Goal: Contribute content: Add original content to the website for others to see

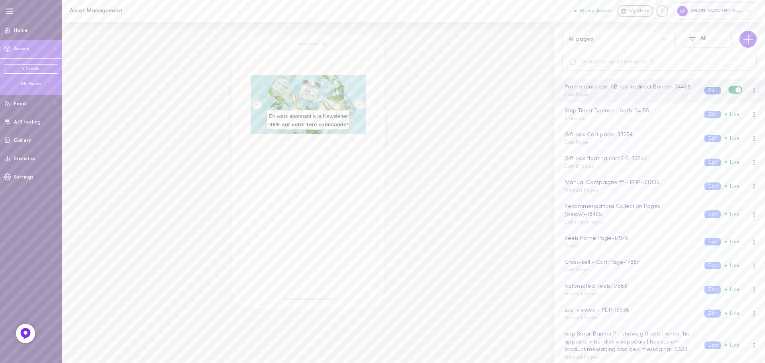
click at [706, 90] on button "Edit" at bounding box center [713, 91] width 16 height 8
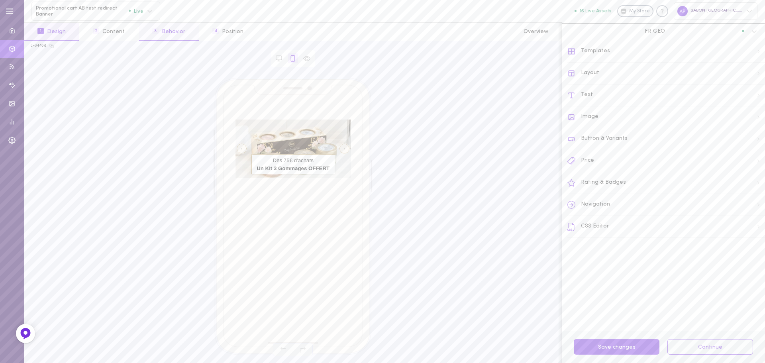
click at [194, 32] on button "3 Behavior" at bounding box center [169, 32] width 60 height 18
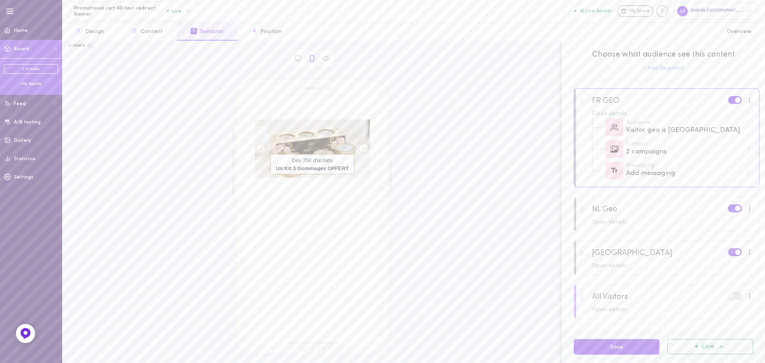
click at [36, 84] on div "My Assets" at bounding box center [31, 84] width 54 height 6
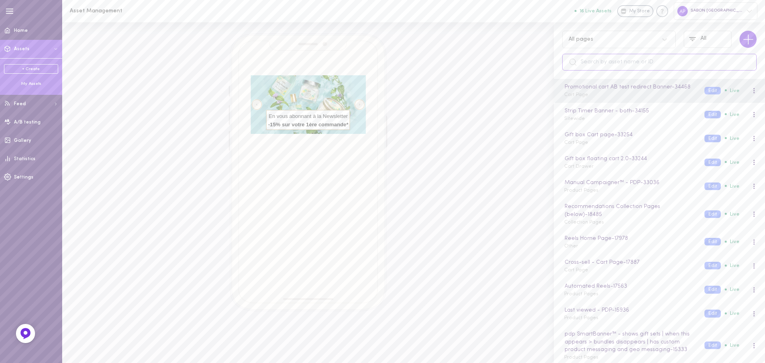
click at [592, 65] on input "text" at bounding box center [659, 62] width 195 height 17
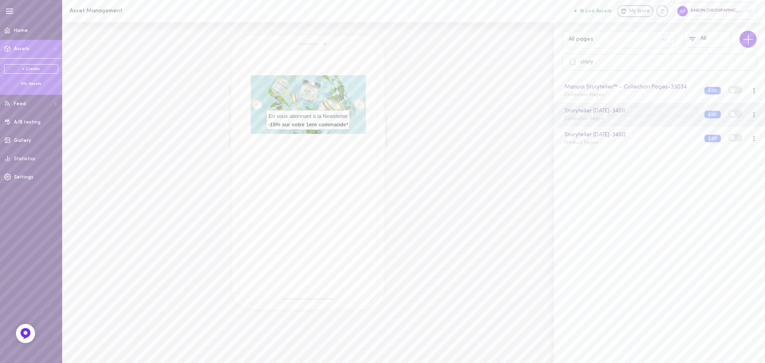
click at [660, 115] on div "Storyteller [DATE] - 34511" at bounding box center [630, 111] width 134 height 9
click at [659, 120] on div "Storyteller [DATE] Collection Pages" at bounding box center [628, 115] width 140 height 16
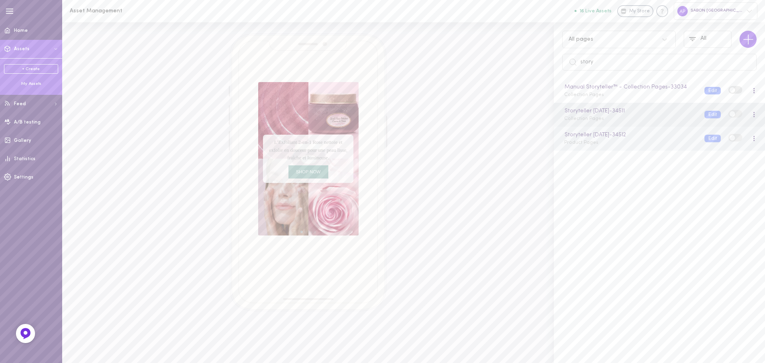
click at [661, 147] on div "Storyteller [DATE] - 34512 Product Pages Edit" at bounding box center [659, 139] width 211 height 24
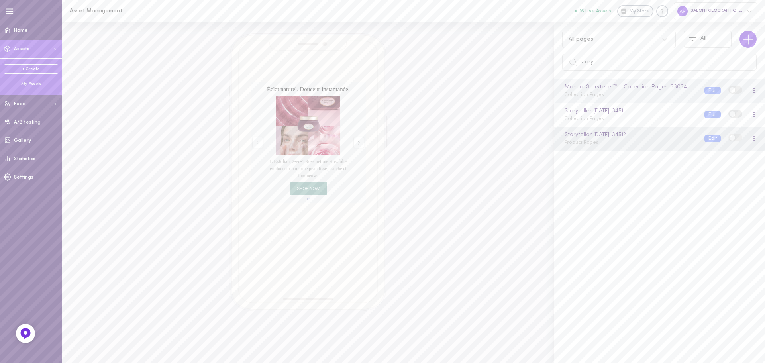
click at [667, 94] on div "Manual Storyteller™ - Collection Pages - 33034 Collection Pages" at bounding box center [628, 91] width 140 height 16
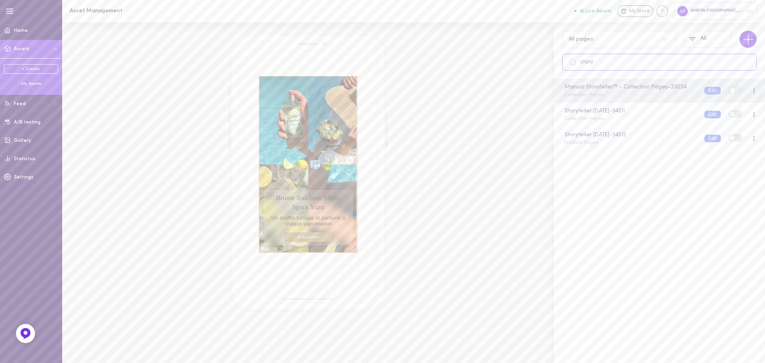
click at [641, 63] on input "story" at bounding box center [659, 62] width 195 height 17
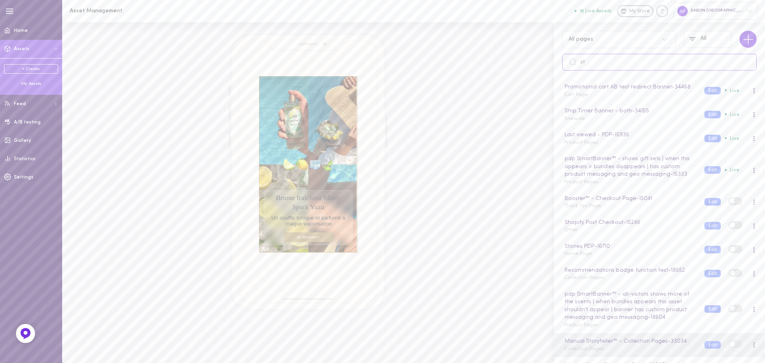
type input "s"
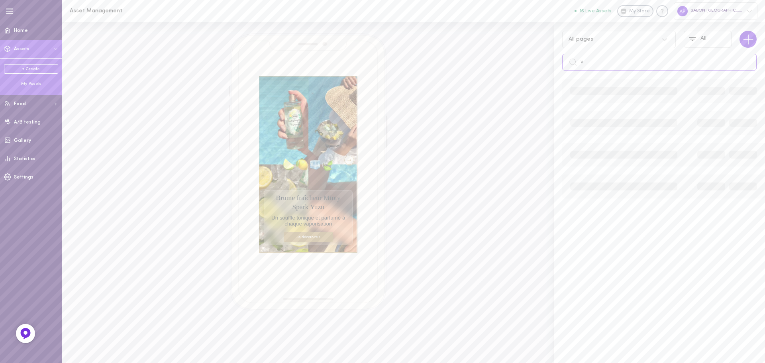
type input "v"
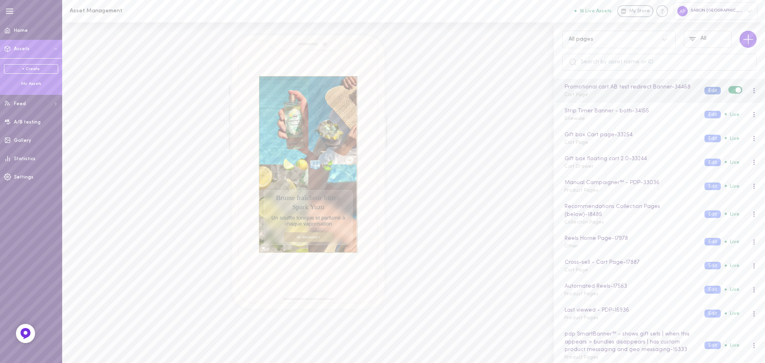
click at [705, 91] on button "Edit" at bounding box center [713, 91] width 16 height 8
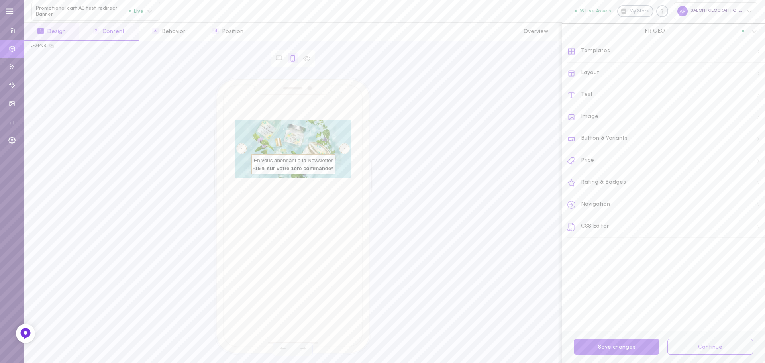
click at [100, 24] on button "2 Content" at bounding box center [108, 32] width 59 height 18
click at [682, 124] on div at bounding box center [666, 98] width 191 height 66
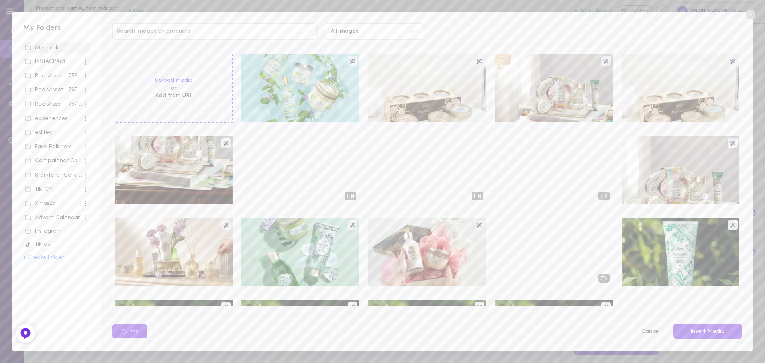
click at [157, 80] on label "Upload media" at bounding box center [174, 81] width 38 height 8
click at [0, 0] on input "Upload media" at bounding box center [0, 0] width 0 height 0
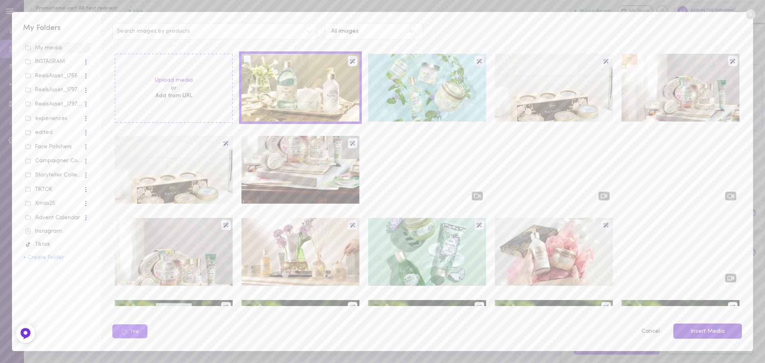
click at [698, 326] on button "Insert Media" at bounding box center [708, 332] width 69 height 16
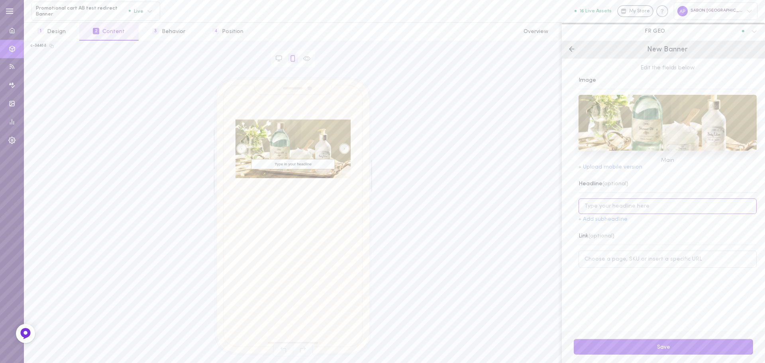
click at [625, 210] on input at bounding box center [668, 206] width 178 height 16
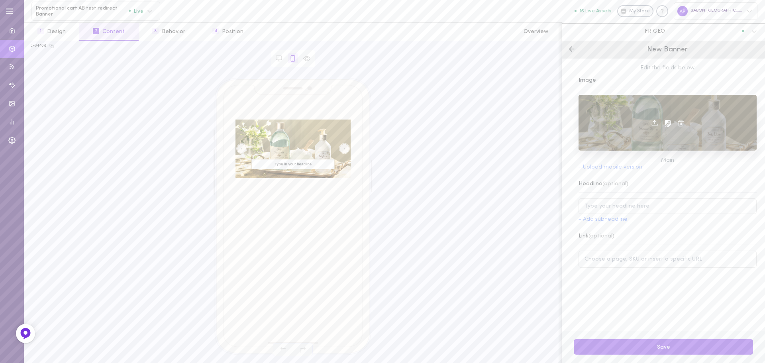
click at [665, 124] on icon at bounding box center [668, 123] width 7 height 7
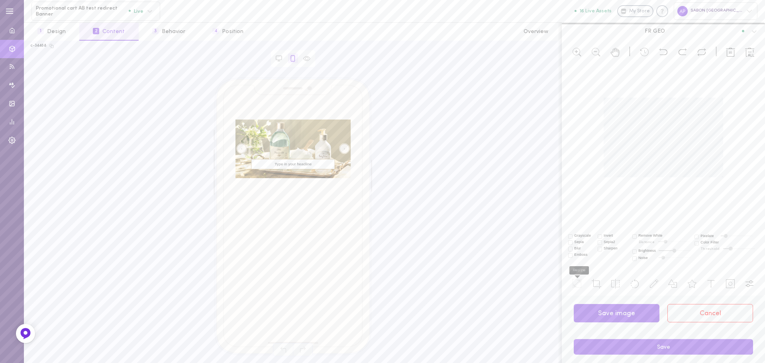
click at [574, 285] on use at bounding box center [578, 284] width 10 height 10
type input "2000"
type input "1334"
type input "1717"
click at [599, 257] on div at bounding box center [600, 257] width 4 height 4
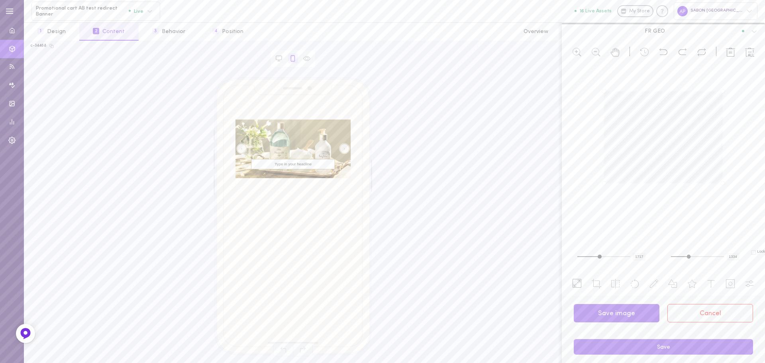
click at [760, 250] on span "Lock Aspect Ratio" at bounding box center [767, 250] width 18 height 4
click at [756, 250] on input "Lock Aspect Ratio" at bounding box center [754, 250] width 4 height 4
click at [758, 252] on span "Lock Aspect Ratio" at bounding box center [767, 250] width 18 height 4
click at [753, 252] on input "Lock Aspect Ratio" at bounding box center [754, 250] width 4 height 4
checkbox input "false"
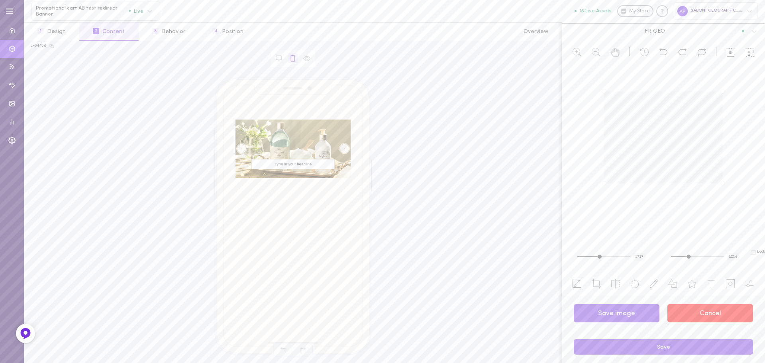
click at [681, 312] on button "Cancel" at bounding box center [711, 313] width 86 height 19
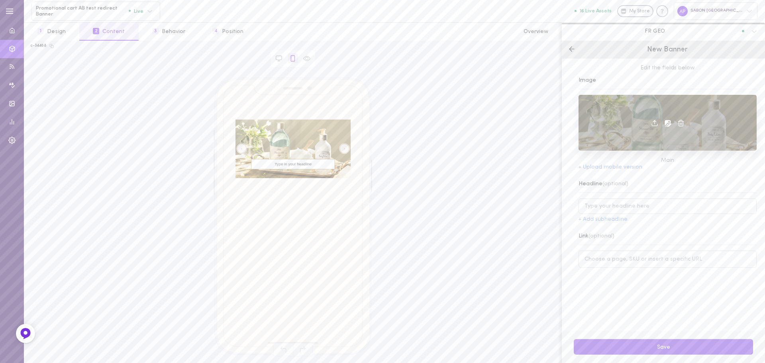
click at [633, 131] on div at bounding box center [668, 123] width 178 height 56
click at [665, 123] on icon at bounding box center [668, 123] width 7 height 7
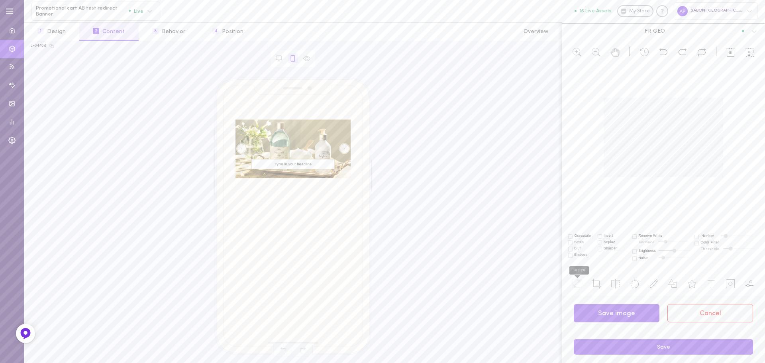
click at [577, 288] on icon at bounding box center [578, 284] width 10 height 10
type input "2000"
type input "1334"
click at [758, 253] on span "Lock Aspect Ratio" at bounding box center [767, 250] width 18 height 4
click at [752, 253] on input "Lock Aspect Ratio" at bounding box center [754, 250] width 4 height 4
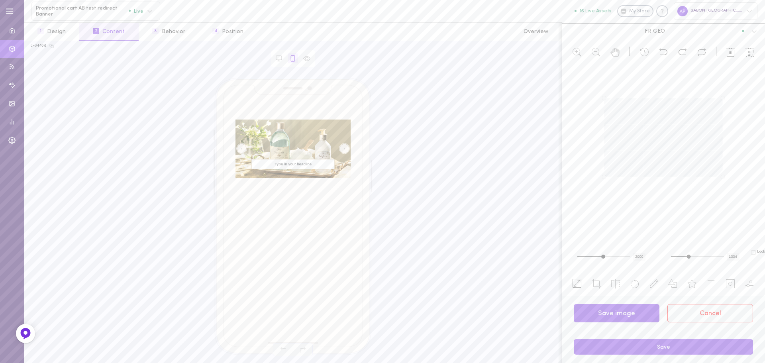
checkbox input "true"
type input "1963"
type input "1309"
type input "1936"
type input "1291"
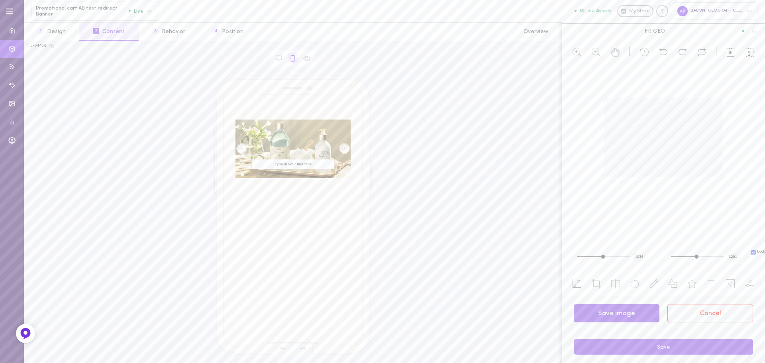
type input "1910"
type input "1273"
type input "1884"
type input "1256"
type input "1858"
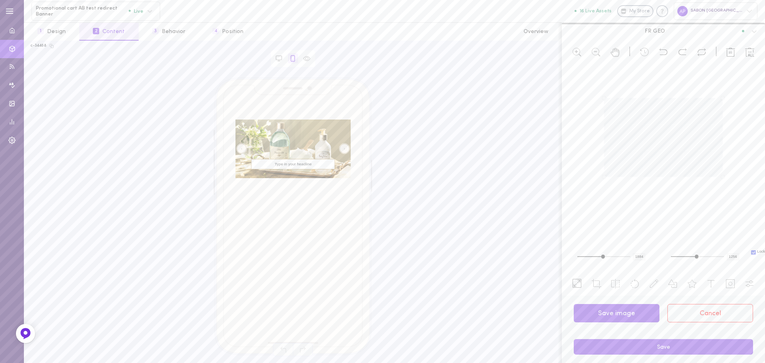
type input "1239"
type input "1831"
type input "1221"
type input "1805"
type input "1203"
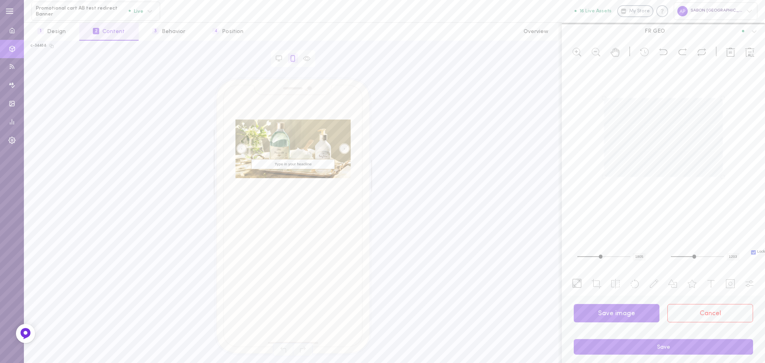
type input "1779"
type input "1186"
type input "1753"
type input "1169"
type input "1726"
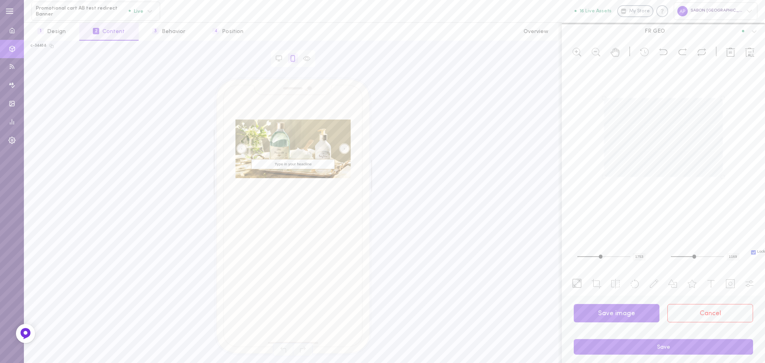
type input "1151"
type input "1700"
type input "1133"
type input "1674"
type input "1116"
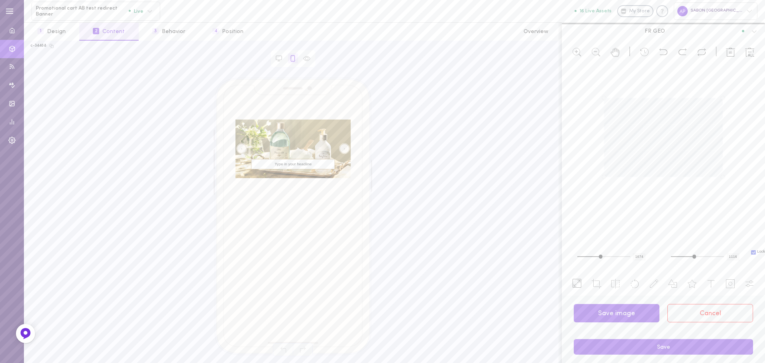
type input "1648"
type input "1099"
type input "1622"
type input "1081"
type input "1595"
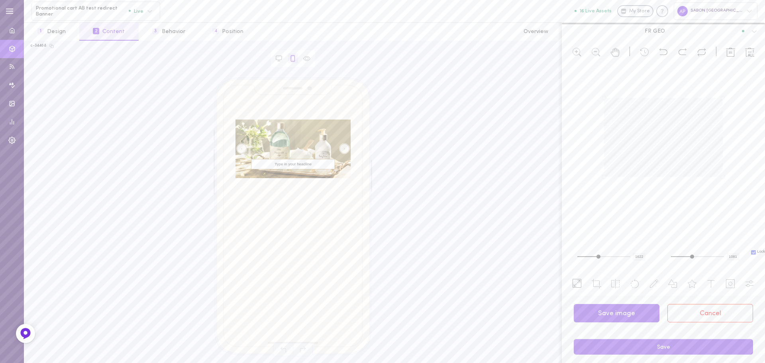
type input "1063"
type input "1569"
type input "1046"
type input "1517"
type input "1011"
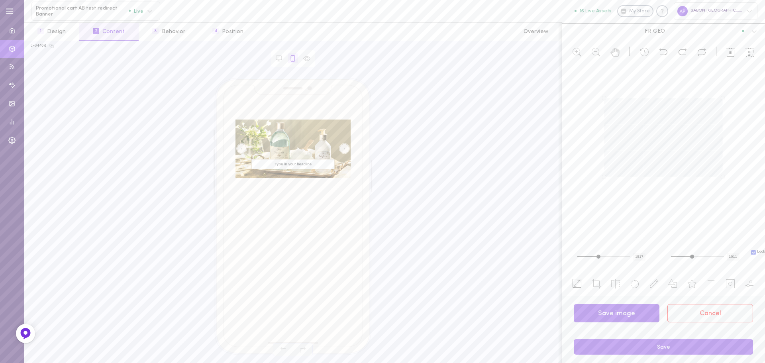
type input "1490"
type input "993"
type input "1464"
type input "976"
type input "1438"
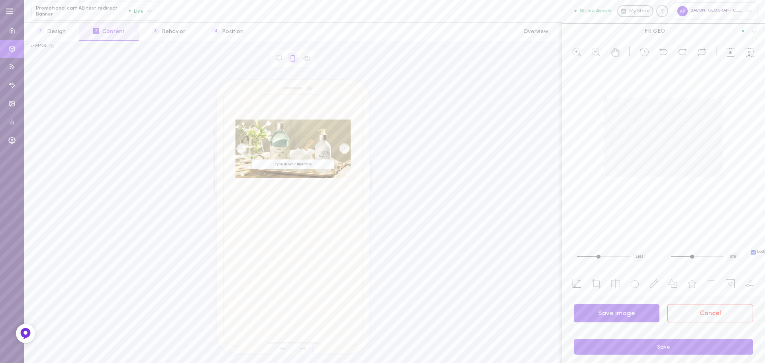
type input "959"
type input "1412"
type input "941"
drag, startPoint x: 602, startPoint y: 257, endPoint x: 594, endPoint y: 256, distance: 8.8
click at [594, 256] on div at bounding box center [604, 256] width 53 height 1
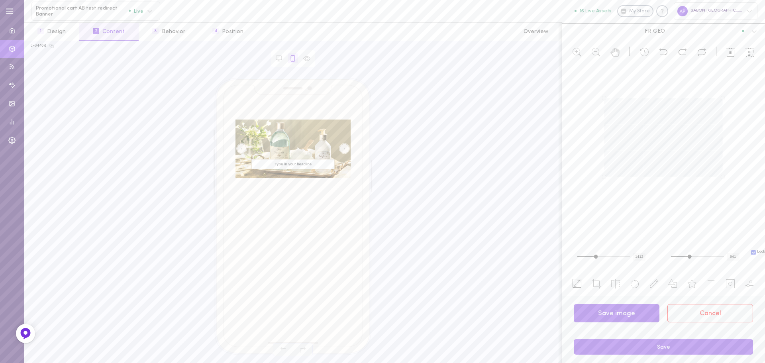
drag, startPoint x: 594, startPoint y: 256, endPoint x: 614, endPoint y: 257, distance: 20.4
click at [614, 257] on div at bounding box center [604, 257] width 53 height 6
click at [615, 255] on div at bounding box center [604, 257] width 53 height 6
click at [700, 311] on button "Cancel" at bounding box center [711, 313] width 86 height 19
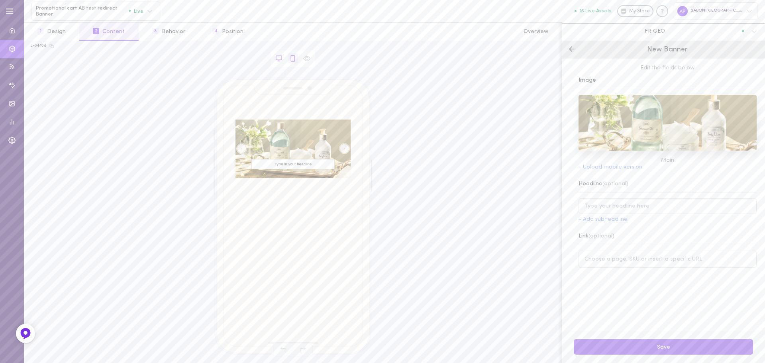
click at [280, 62] on icon at bounding box center [278, 58] width 7 height 7
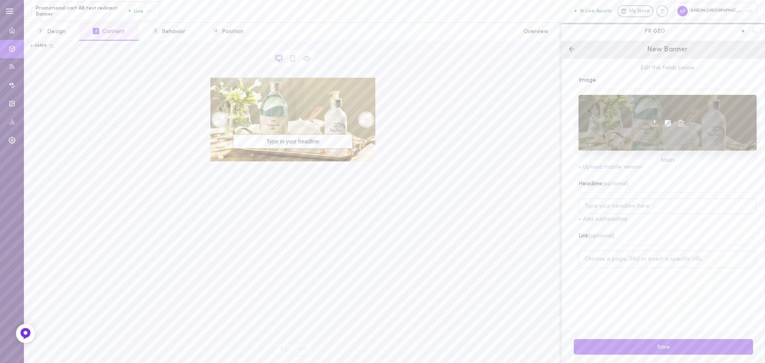
click at [661, 124] on span at bounding box center [668, 122] width 14 height 6
click at [680, 124] on icon at bounding box center [681, 123] width 7 height 7
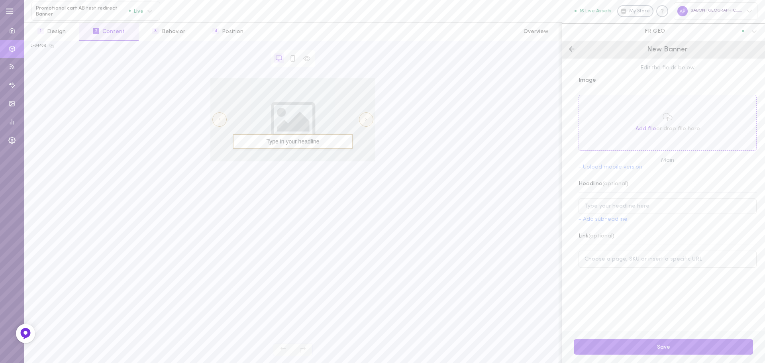
click at [668, 123] on div "Add file or drop file here" at bounding box center [668, 122] width 70 height 27
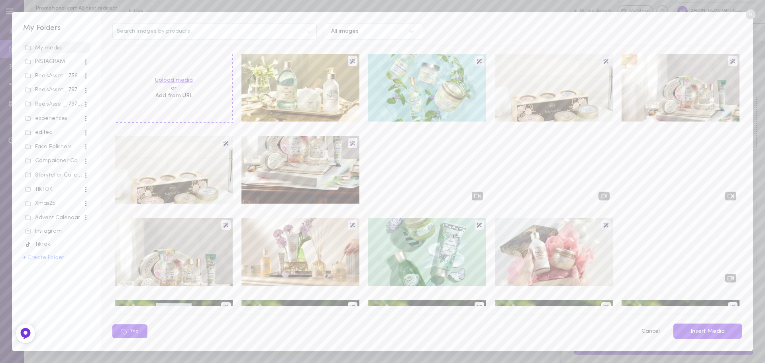
click at [181, 82] on label "Upload media" at bounding box center [174, 81] width 38 height 8
click at [0, 0] on input "Upload media" at bounding box center [0, 0] width 0 height 0
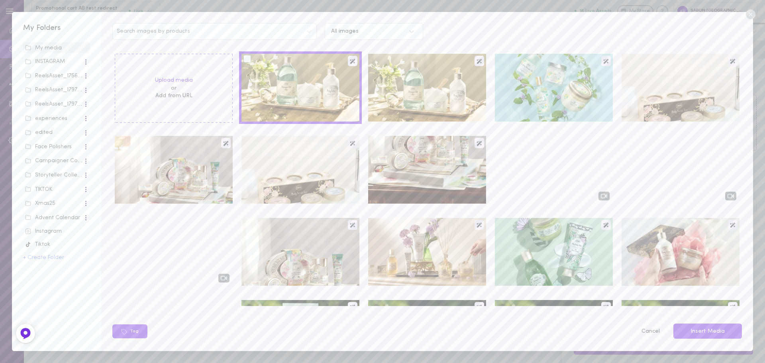
click at [245, 59] on div at bounding box center [248, 59] width 8 height 8
click at [0, 0] on input "checkbox" at bounding box center [0, 0] width 0 height 0
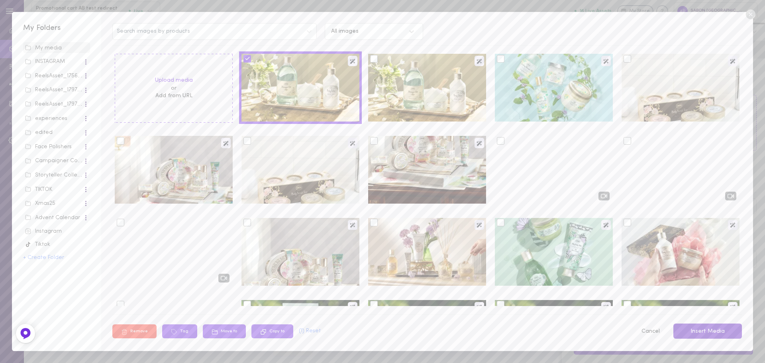
click at [698, 331] on button "Insert Media" at bounding box center [708, 332] width 69 height 16
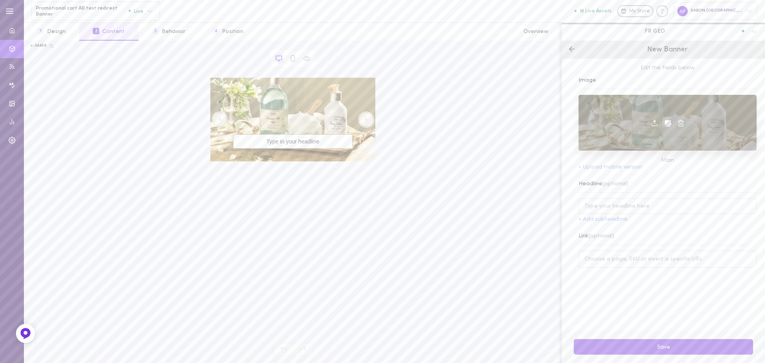
click at [665, 125] on icon at bounding box center [668, 123] width 7 height 7
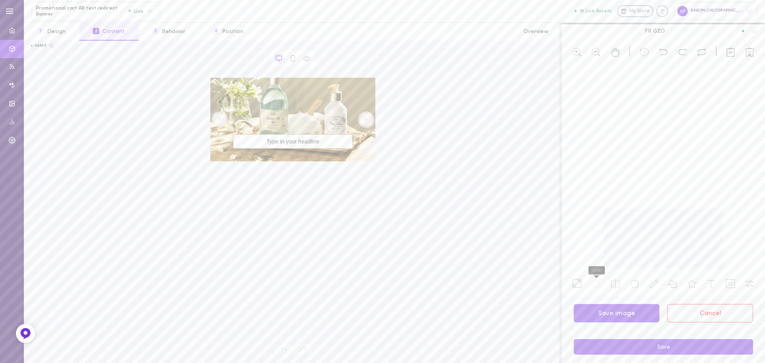
click at [597, 285] on icon at bounding box center [597, 284] width 10 height 10
click at [598, 282] on icon at bounding box center [597, 284] width 10 height 10
click at [597, 285] on icon at bounding box center [597, 284] width 10 height 10
click at [723, 169] on div at bounding box center [663, 168] width 203 height 204
click at [708, 242] on label "Apply" at bounding box center [713, 244] width 10 height 4
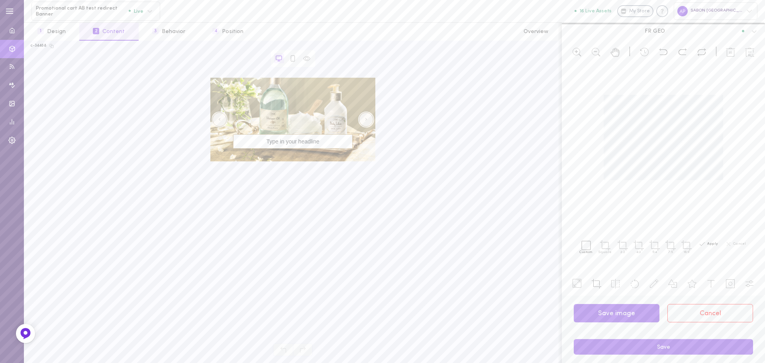
click at [711, 246] on div "Apply" at bounding box center [708, 244] width 19 height 8
click at [709, 244] on div at bounding box center [663, 168] width 203 height 204
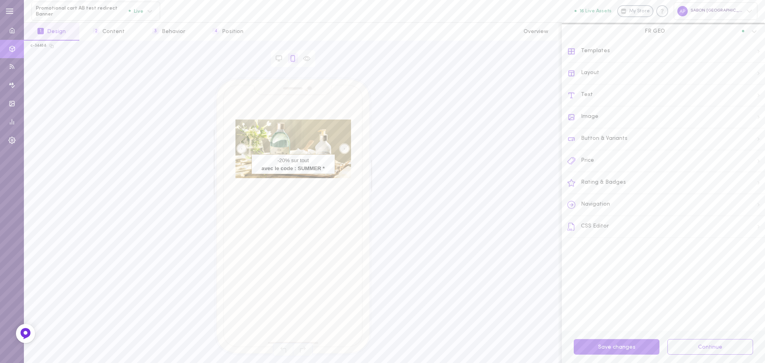
click at [344, 149] on icon "Right arrow" at bounding box center [344, 148] width 1 height 6
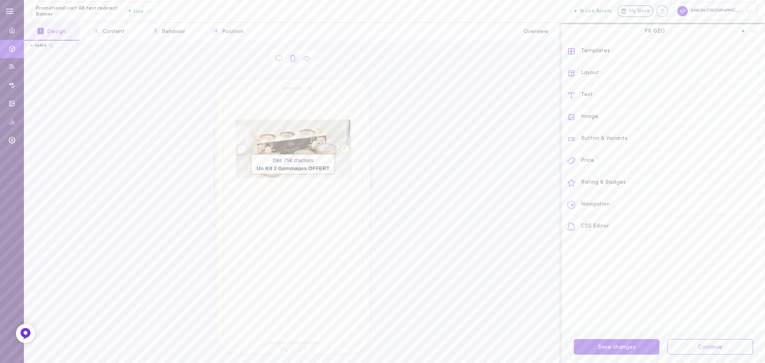
click at [344, 149] on icon "Right arrow" at bounding box center [344, 148] width 1 height 6
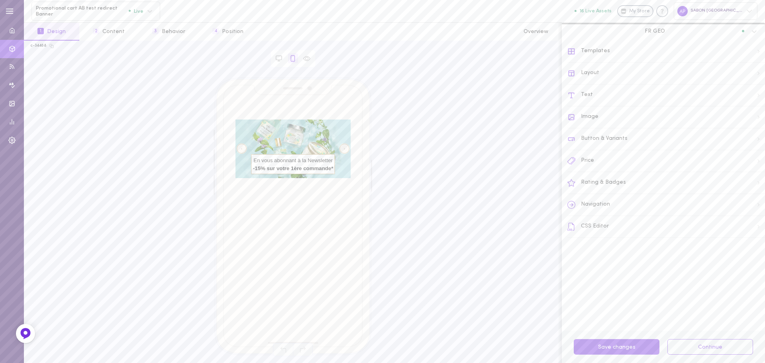
click at [344, 149] on icon "Right arrow" at bounding box center [344, 148] width 1 height 6
click at [243, 148] on div "left arrow" at bounding box center [242, 149] width 10 height 10
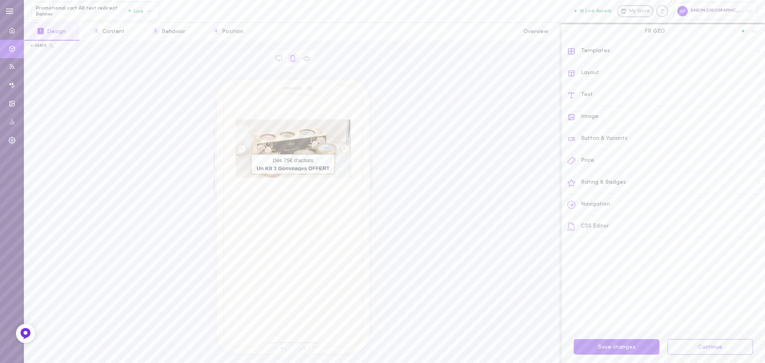
click at [243, 148] on div "left arrow" at bounding box center [242, 149] width 10 height 10
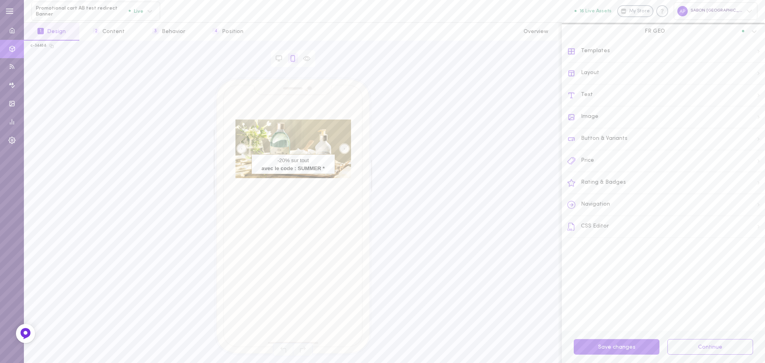
click at [243, 148] on div "left arrow" at bounding box center [242, 149] width 10 height 10
drag, startPoint x: 282, startPoint y: 64, endPoint x: 217, endPoint y: 55, distance: 65.6
click at [217, 55] on div "Browser Asset" at bounding box center [293, 58] width 533 height 17
click at [166, 30] on button "3 Behavior" at bounding box center [169, 32] width 60 height 18
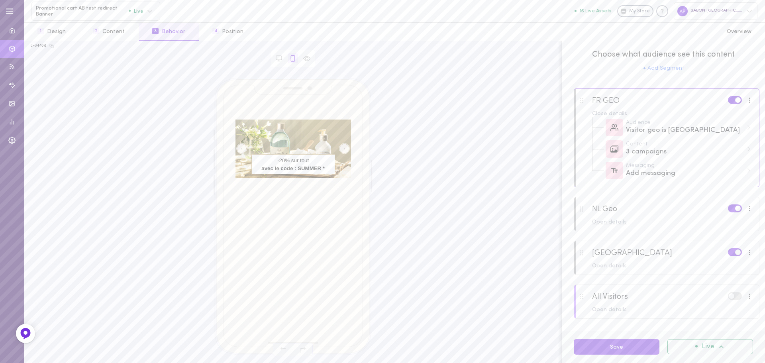
click at [623, 225] on div "Open details" at bounding box center [672, 223] width 161 height 6
click at [678, 265] on div "1 campaign" at bounding box center [684, 260] width 117 height 10
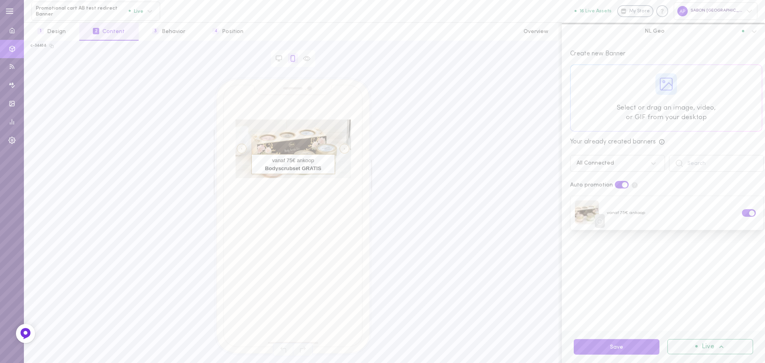
click at [662, 69] on div at bounding box center [666, 98] width 191 height 66
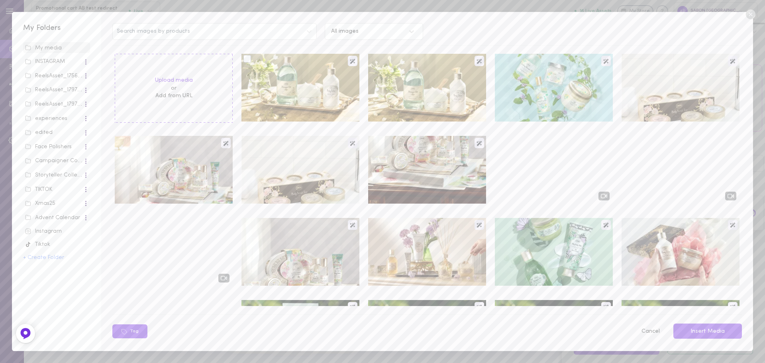
click at [245, 58] on div at bounding box center [248, 59] width 8 height 8
click at [0, 0] on input "checkbox" at bounding box center [0, 0] width 0 height 0
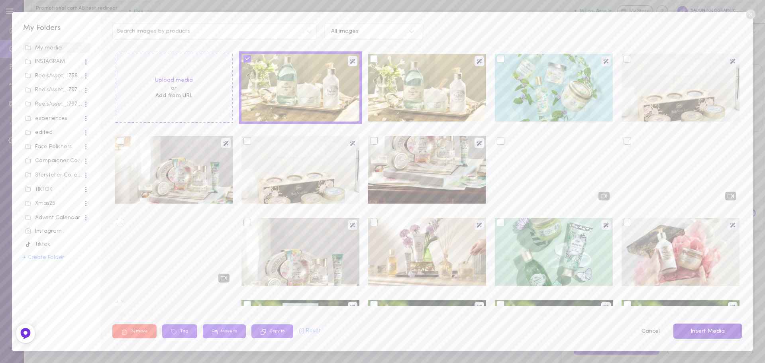
click at [702, 328] on button "Insert Media" at bounding box center [708, 332] width 69 height 16
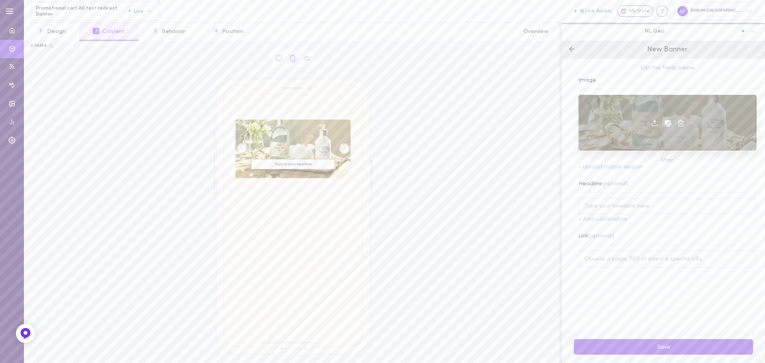
click at [665, 123] on icon at bounding box center [668, 123] width 7 height 7
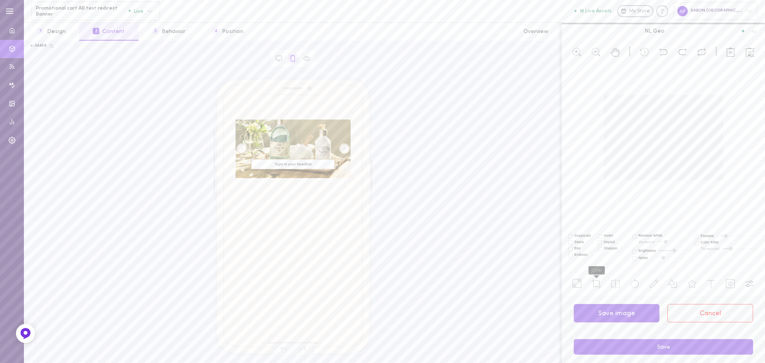
click at [599, 289] on li at bounding box center [597, 283] width 16 height 14
click at [725, 172] on div at bounding box center [663, 168] width 203 height 204
click at [711, 247] on div "Apply" at bounding box center [708, 244] width 19 height 8
click at [703, 244] on div at bounding box center [663, 168] width 203 height 204
click at [621, 311] on button "Save image" at bounding box center [617, 313] width 86 height 19
